Goal: Information Seeking & Learning: Learn about a topic

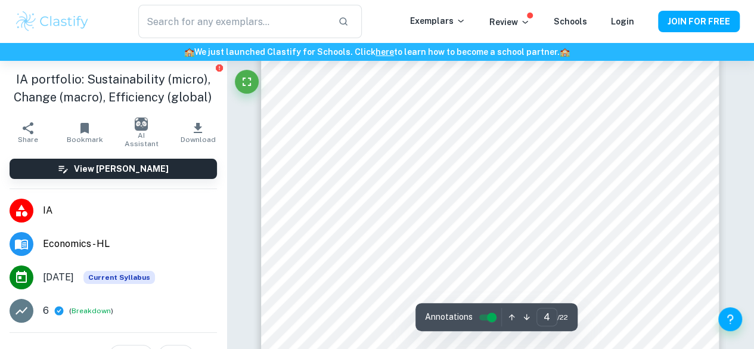
scroll to position [2114, 0]
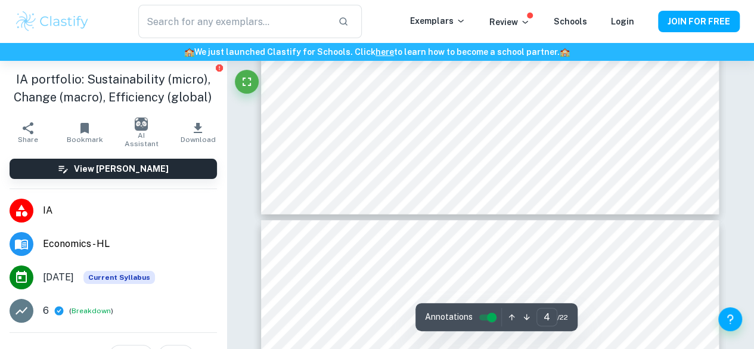
type input "5"
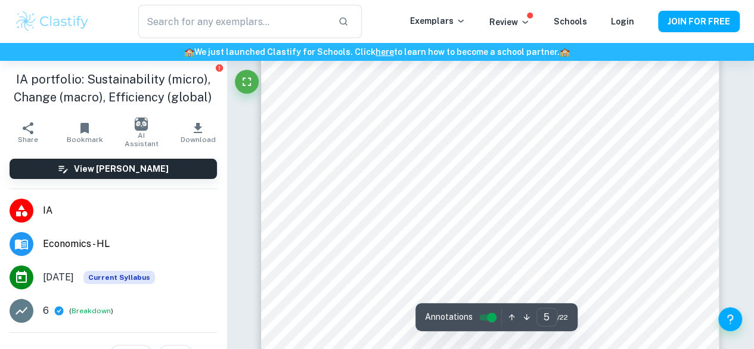
scroll to position [2669, 0]
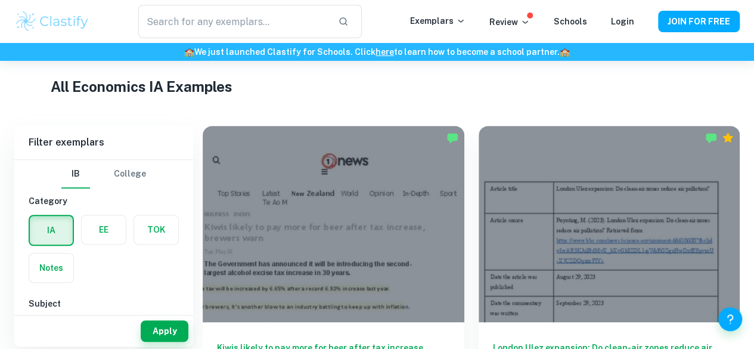
scroll to position [279, 0]
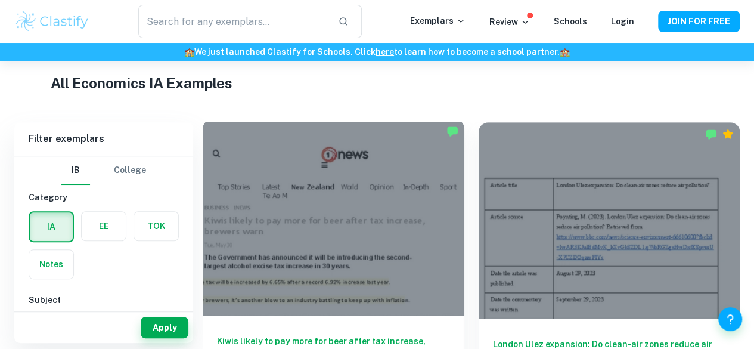
click at [340, 215] on div at bounding box center [334, 217] width 262 height 196
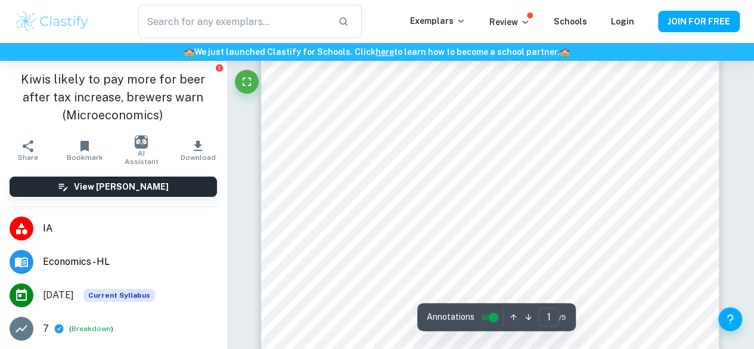
scroll to position [48, 0]
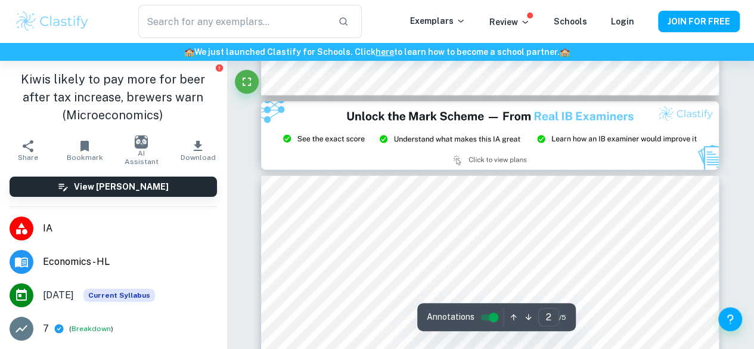
type input "3"
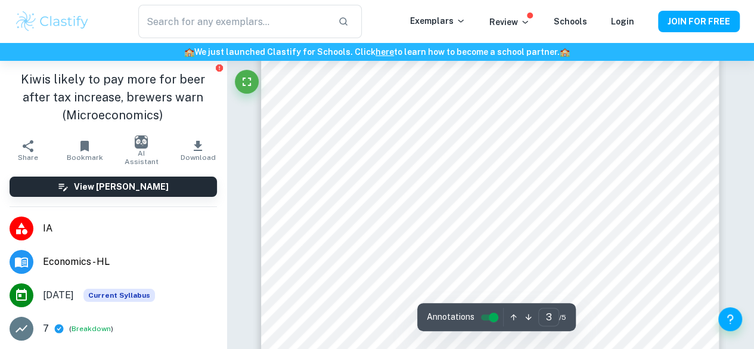
scroll to position [1581, 0]
